Goal: Task Accomplishment & Management: Manage account settings

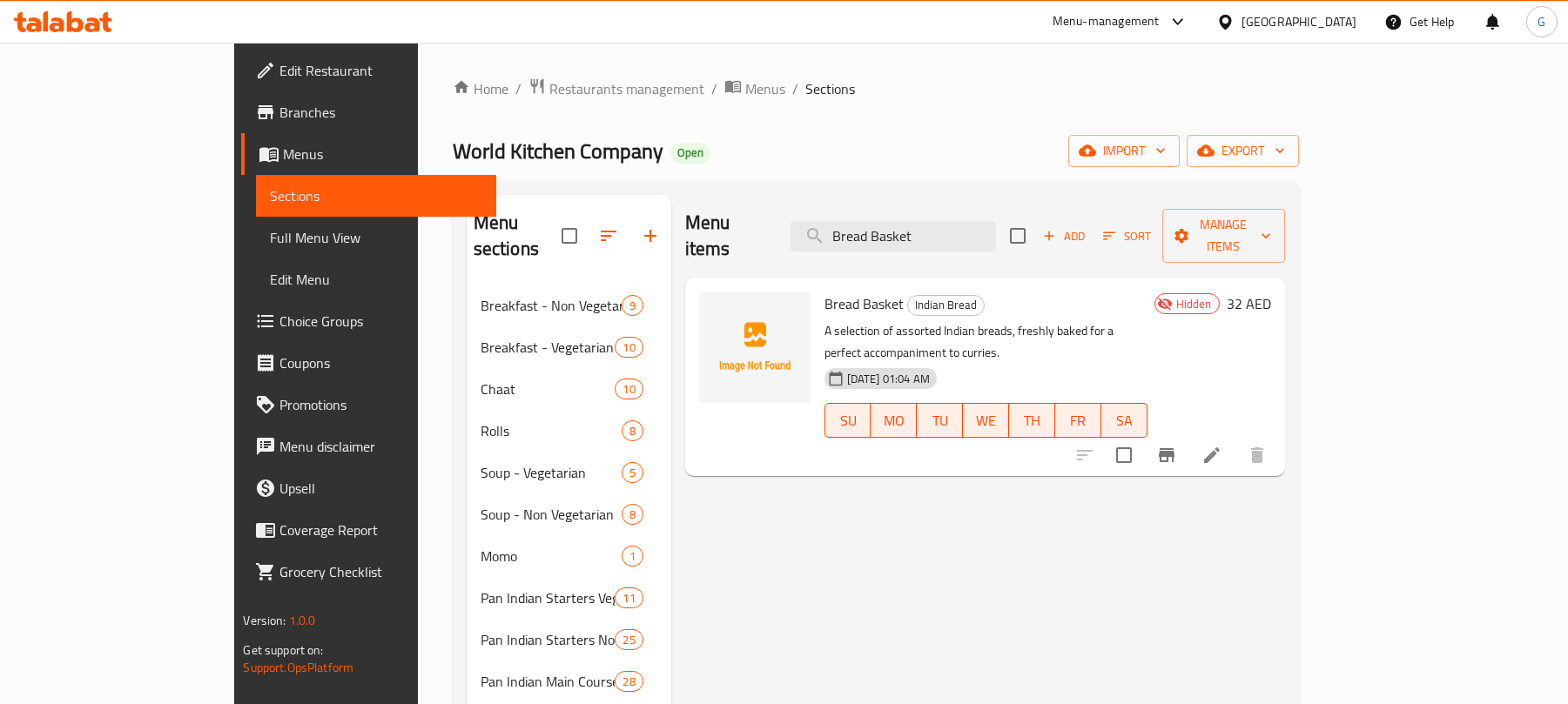
click at [549, 78] on span "Restaurants management" at bounding box center [626, 88] width 155 height 21
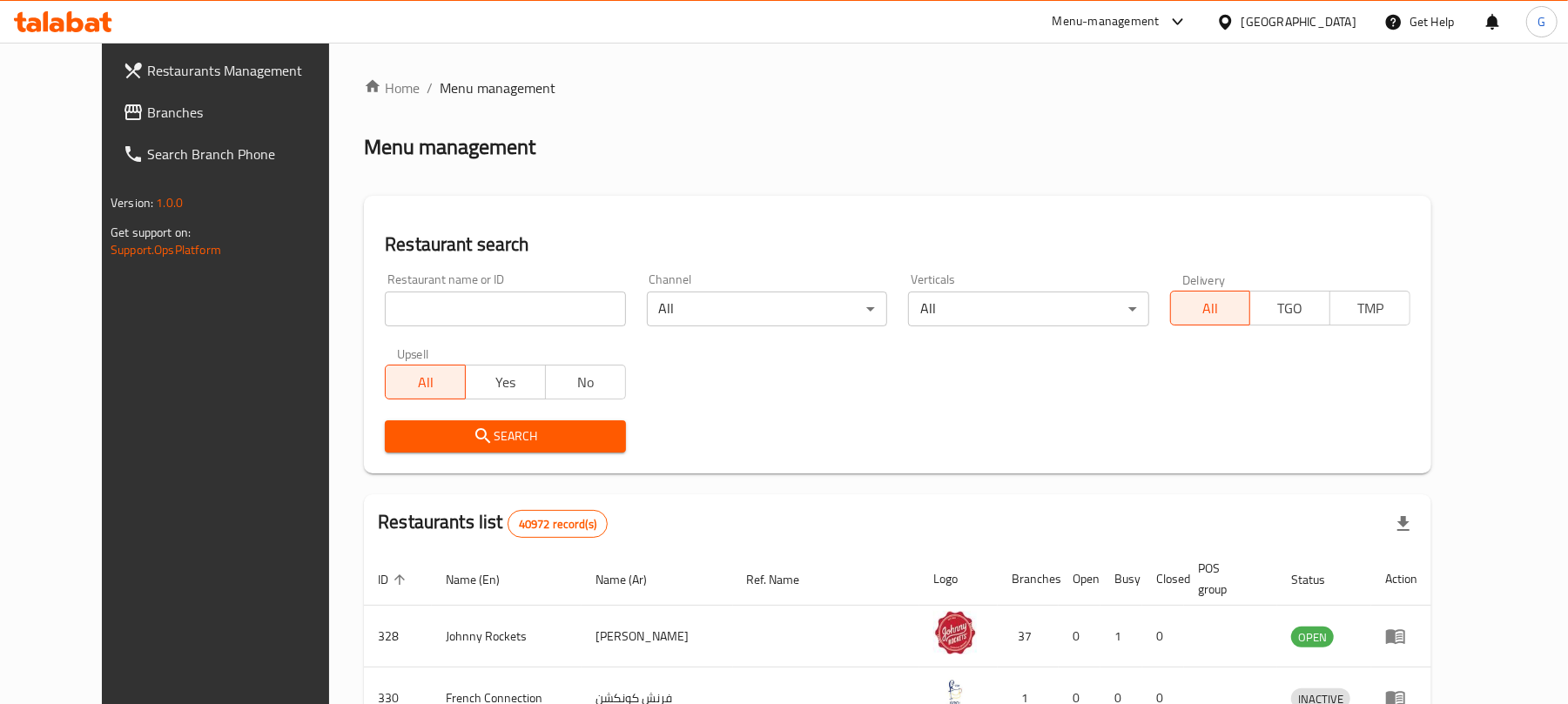
click at [452, 311] on input "search" at bounding box center [505, 310] width 240 height 35
paste input "510307"
type input "510307"
click at [422, 440] on span "Search" at bounding box center [505, 437] width 213 height 22
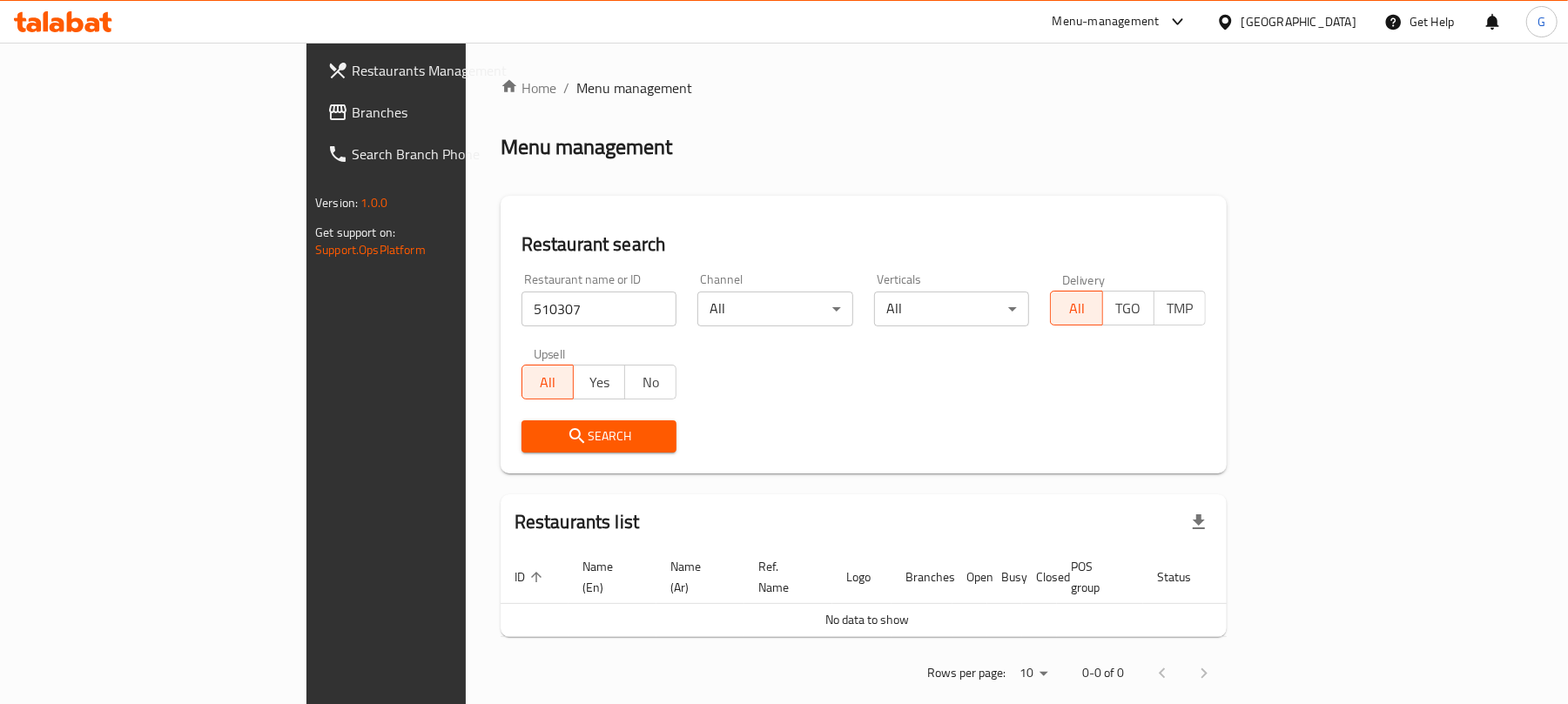
click at [1297, 14] on div "[GEOGRAPHIC_DATA]" at bounding box center [1298, 21] width 115 height 19
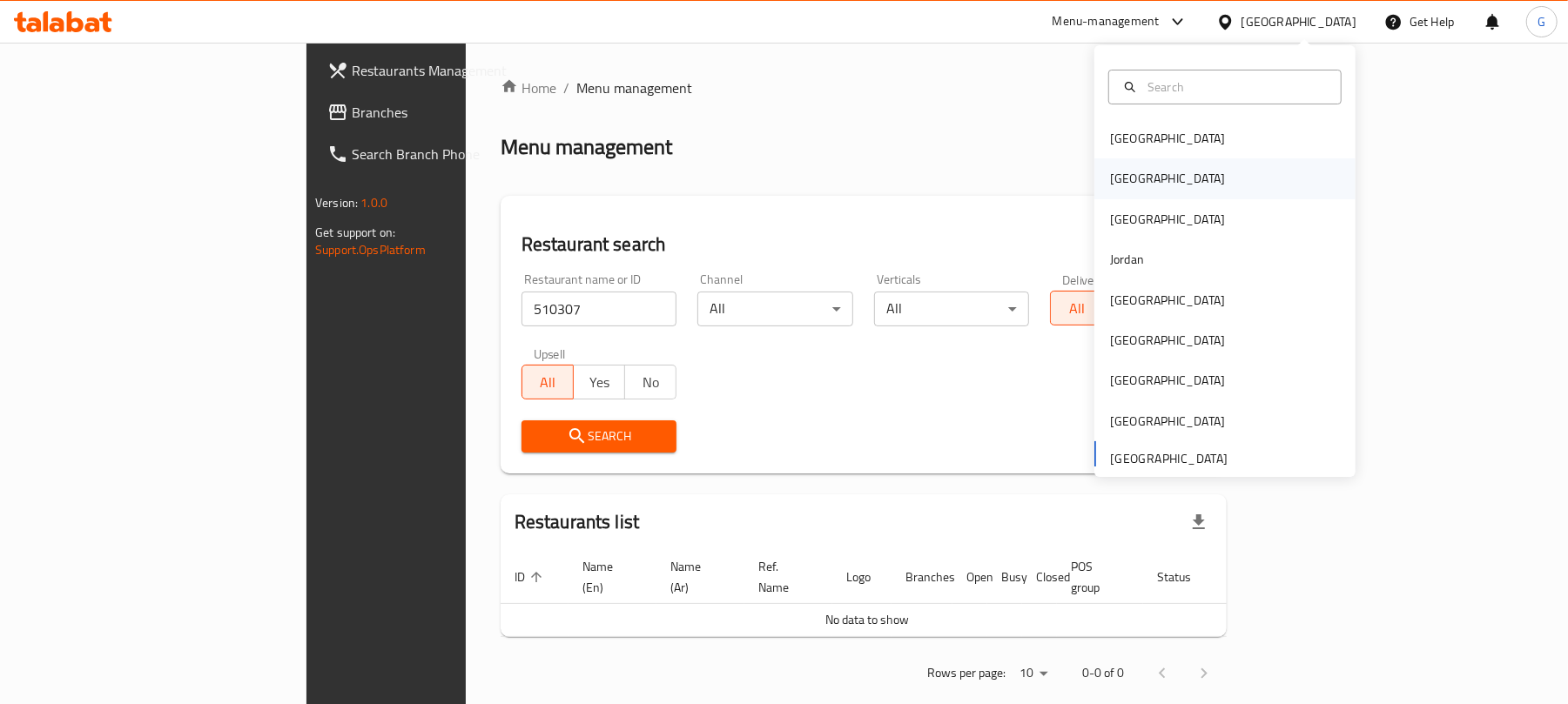
click at [1150, 162] on div "[GEOGRAPHIC_DATA]" at bounding box center [1224, 178] width 261 height 40
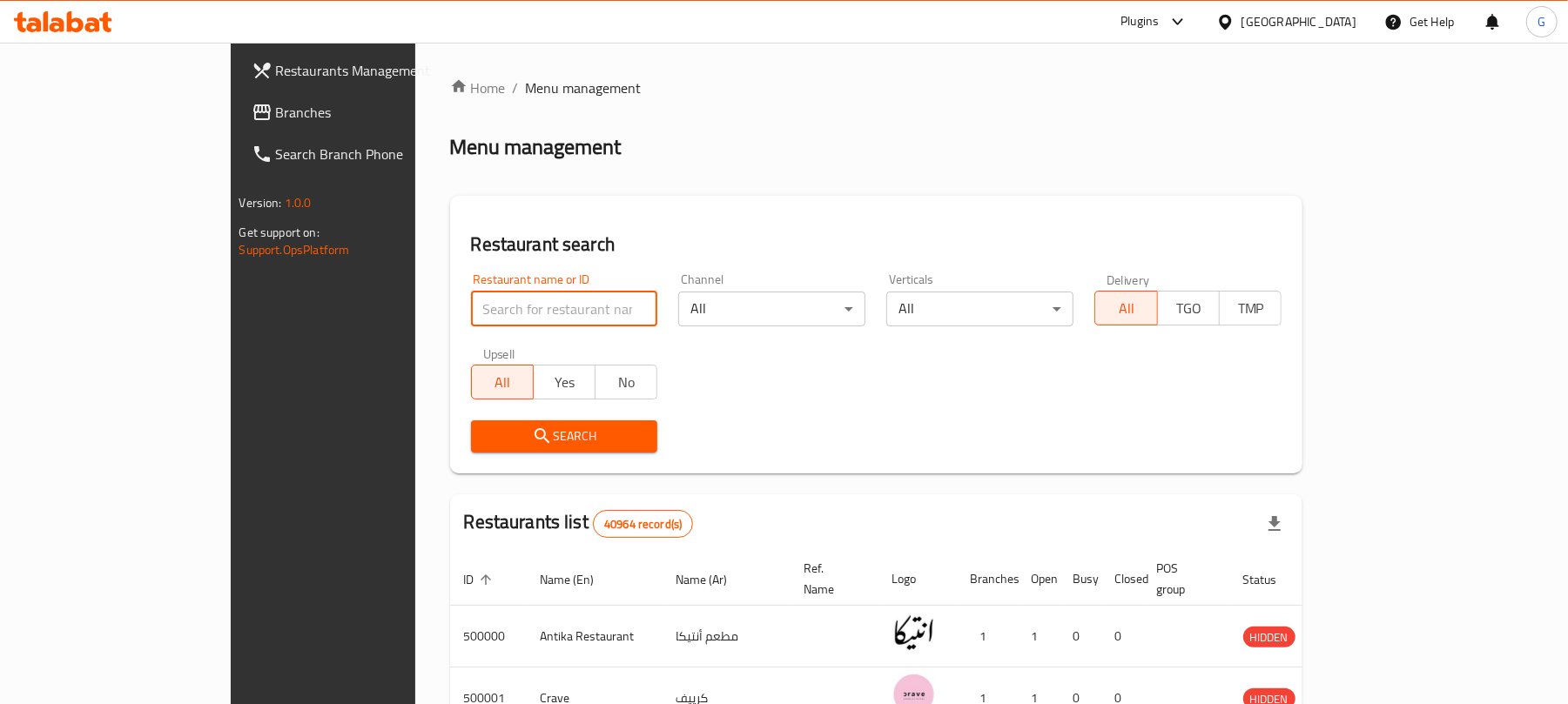
click at [471, 317] on input "search" at bounding box center [564, 310] width 187 height 35
paste input "510307"
type input "510307"
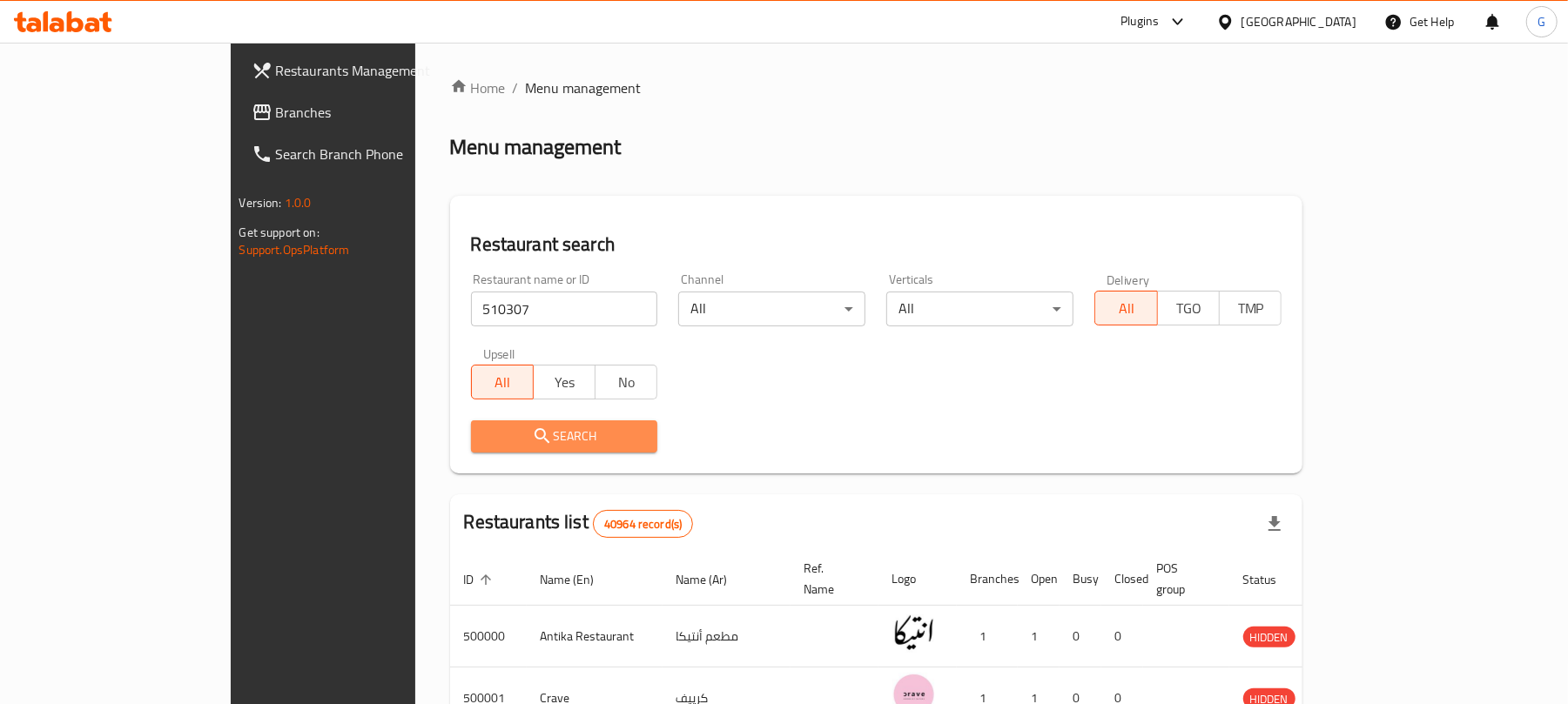
click at [485, 439] on span "Search" at bounding box center [564, 437] width 159 height 22
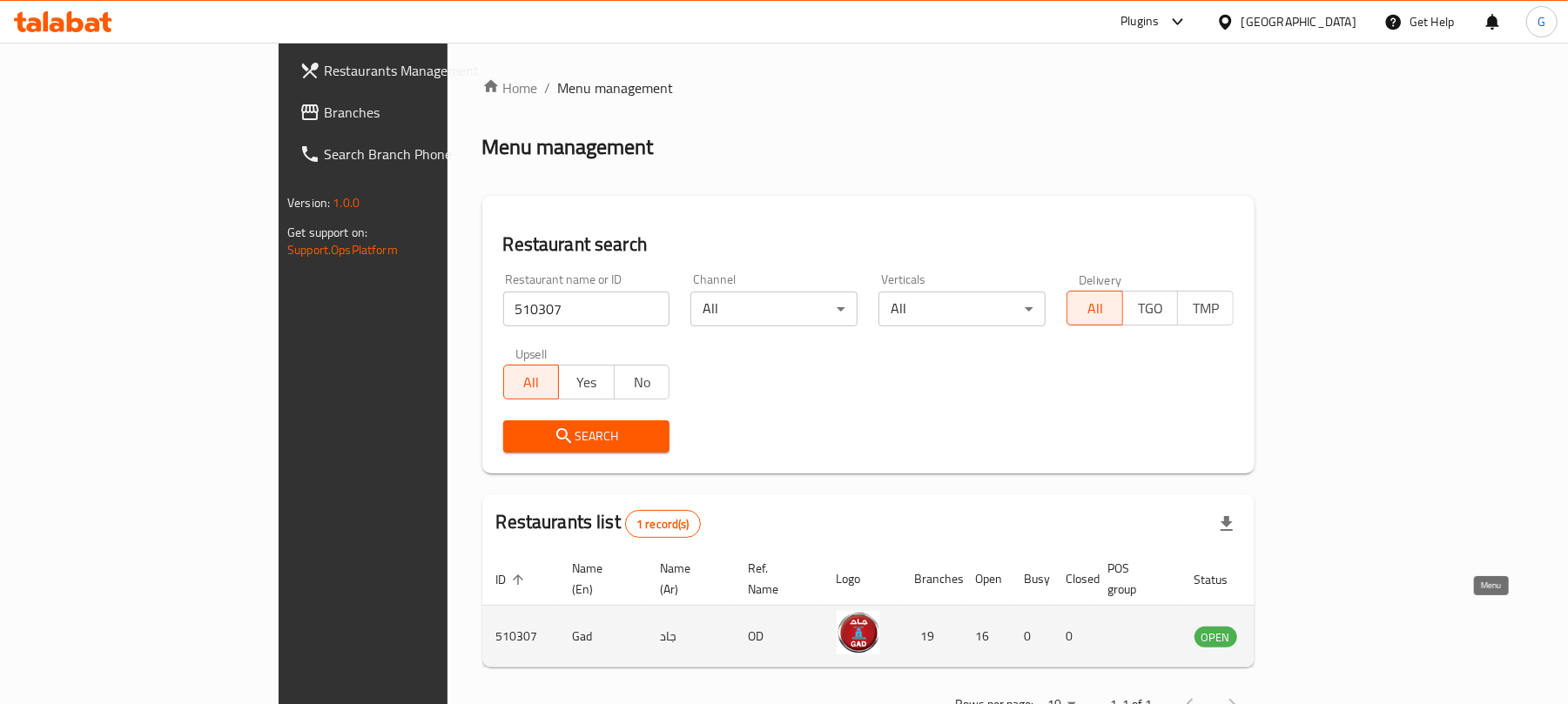
click at [1306, 626] on icon "enhanced table" at bounding box center [1296, 636] width 21 height 21
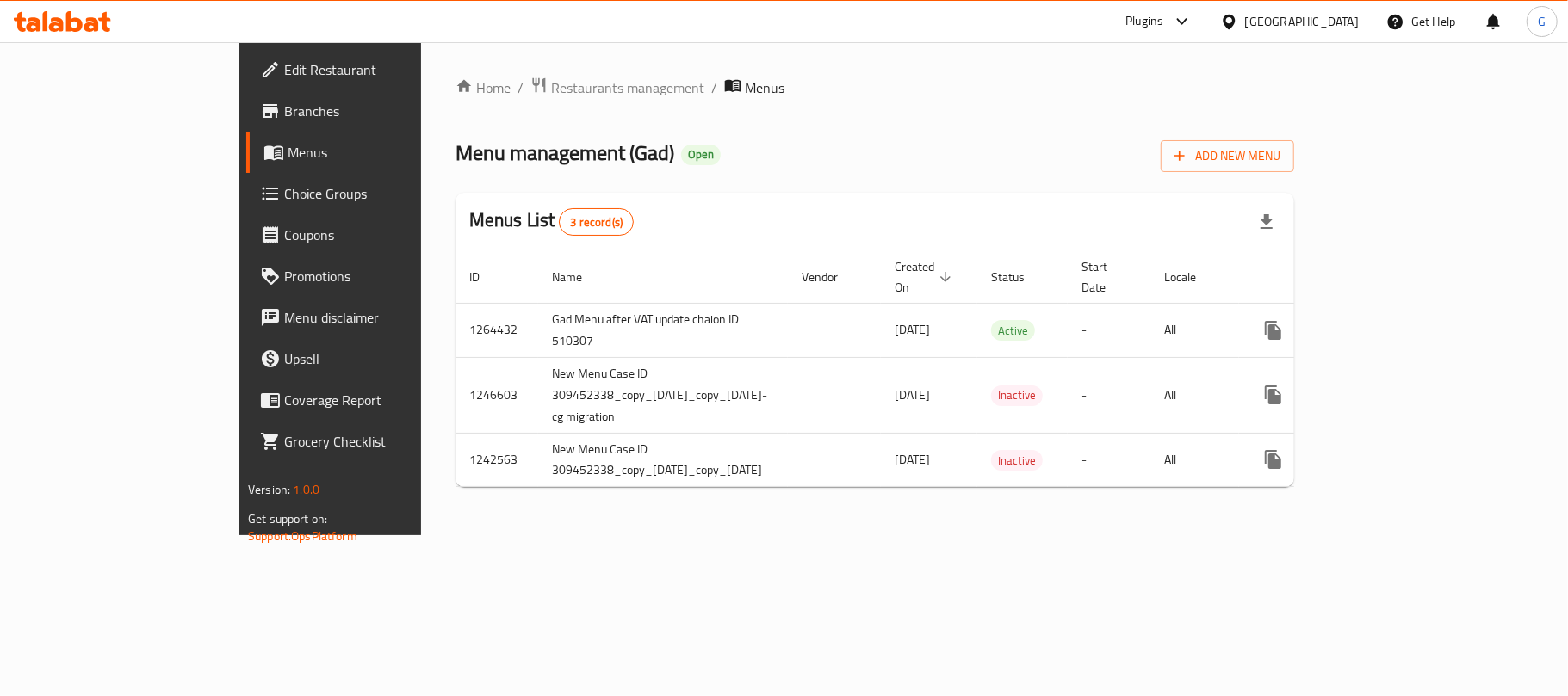
click at [284, 108] on span "Branches" at bounding box center [385, 111] width 203 height 21
